Goal: Task Accomplishment & Management: Use online tool/utility

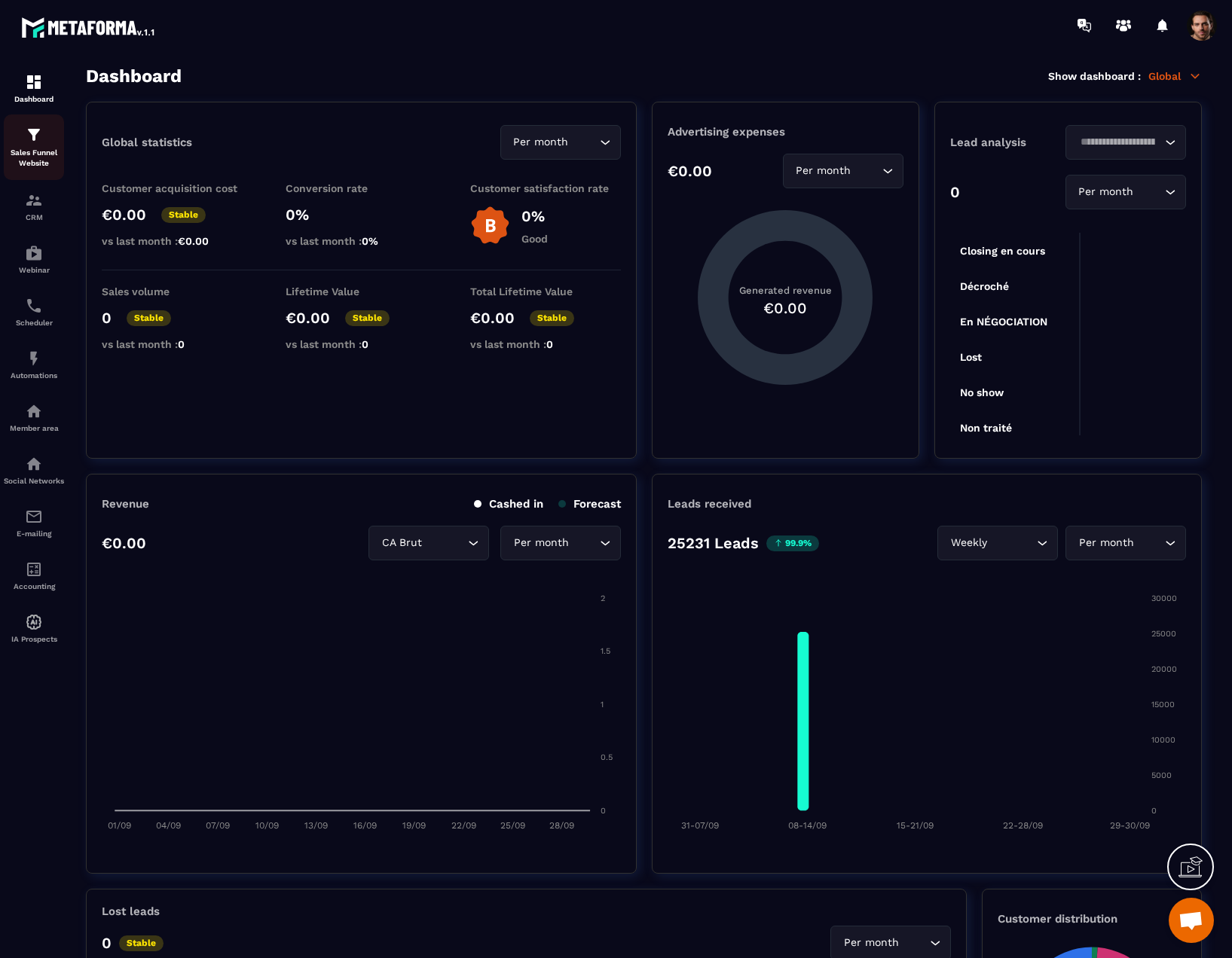
click at [38, 165] on p "Sales Funnel Website" at bounding box center [33, 158] width 60 height 21
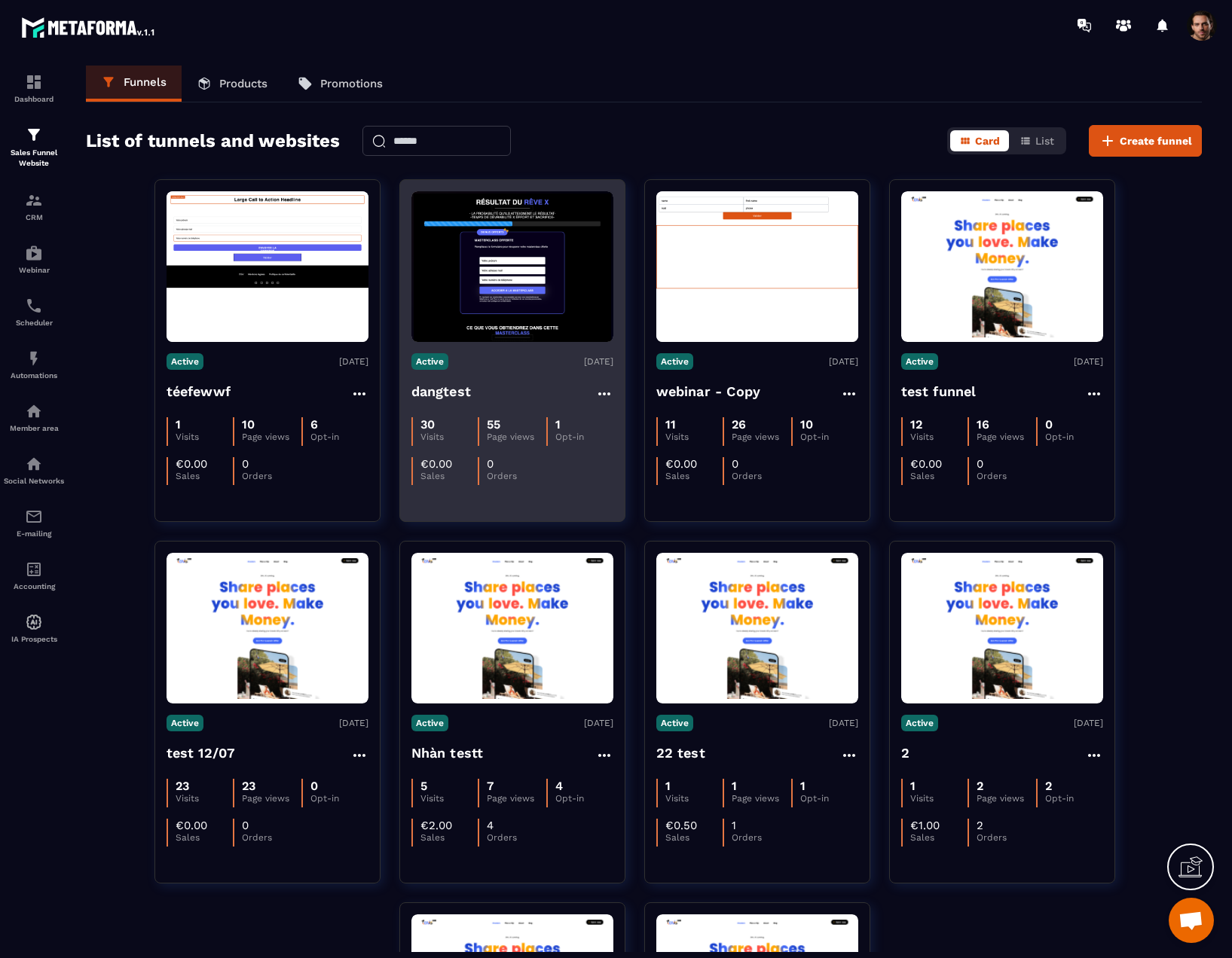
click at [438, 382] on h4 "dangtest" at bounding box center [441, 391] width 60 height 21
click at [450, 393] on h4 "dangtest" at bounding box center [441, 391] width 60 height 21
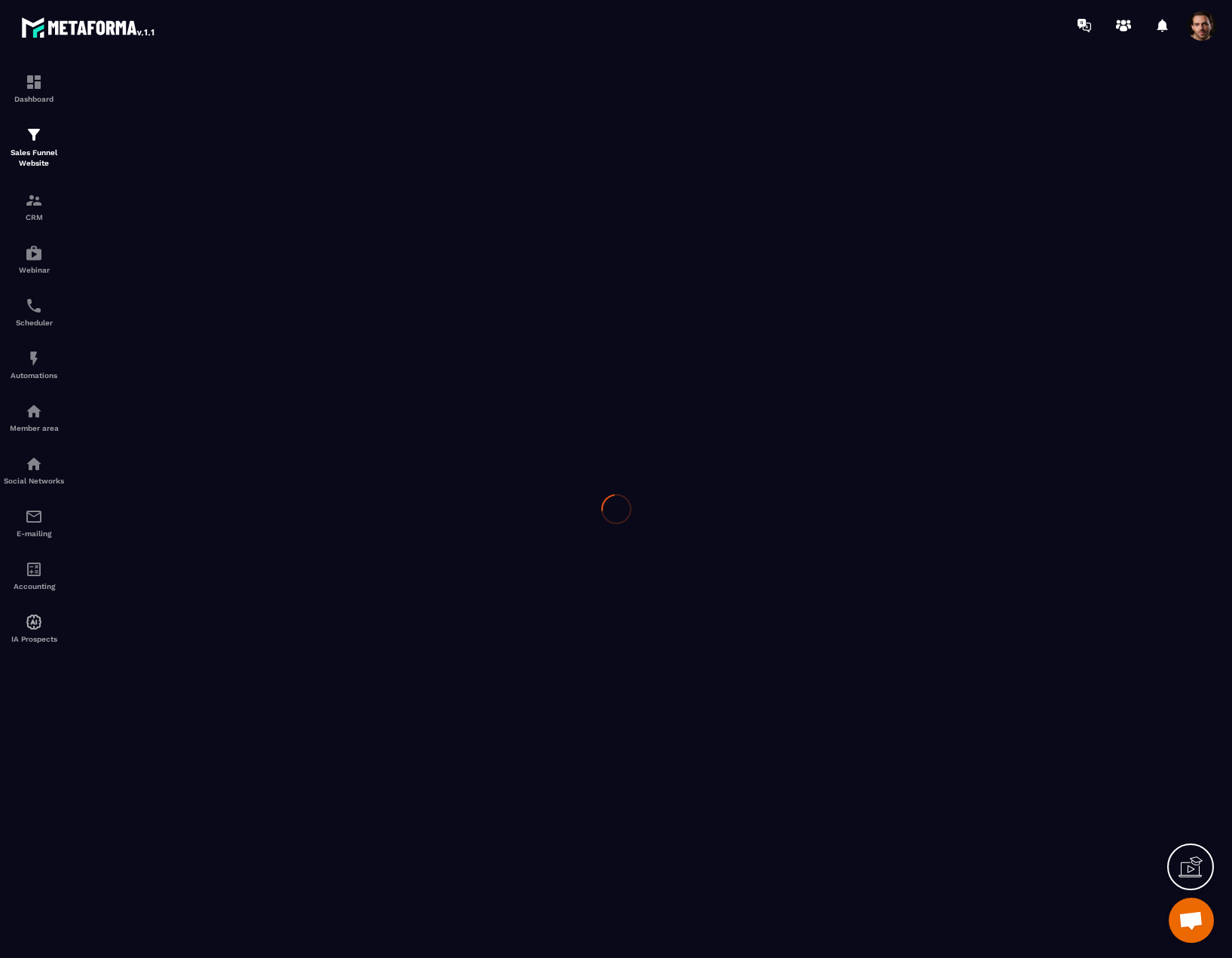
click at [498, 287] on div at bounding box center [616, 509] width 1232 height 917
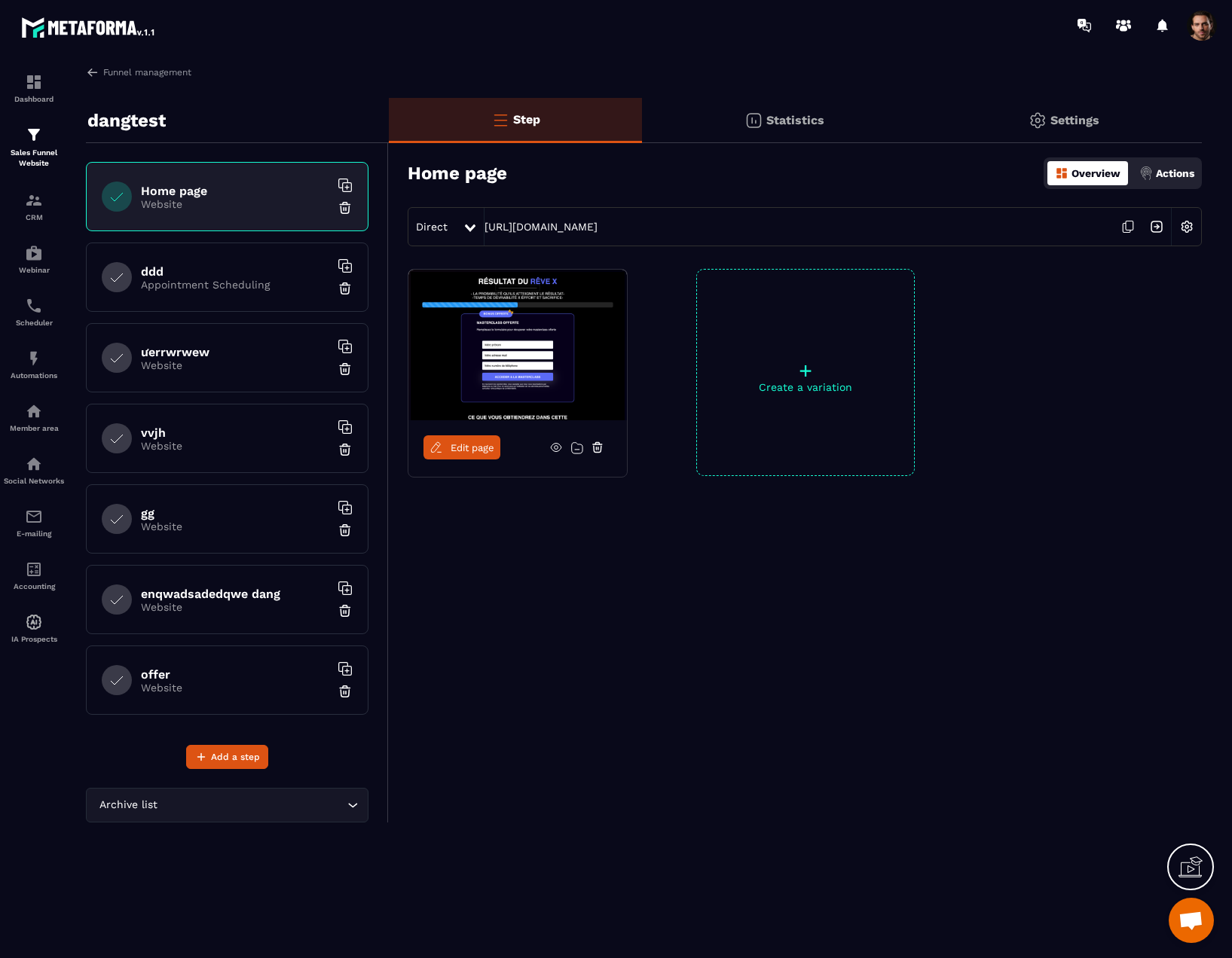
click at [491, 449] on span "Edit page" at bounding box center [472, 447] width 44 height 11
